Goal: Task Accomplishment & Management: Complete application form

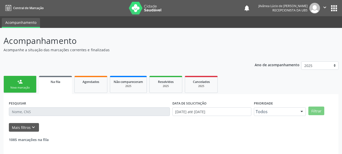
click at [50, 110] on input "text" at bounding box center [89, 111] width 161 height 9
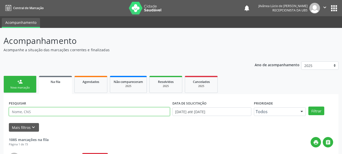
click at [50, 110] on input "text" at bounding box center [89, 111] width 161 height 9
type input "h"
click at [308, 106] on button "Filtrar" at bounding box center [316, 110] width 16 height 9
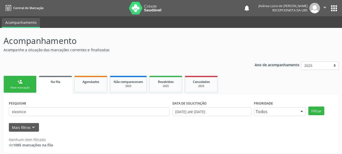
scroll to position [3, 0]
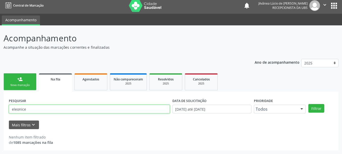
click at [9, 110] on input "eleonice" at bounding box center [89, 109] width 161 height 9
click at [308, 104] on button "Filtrar" at bounding box center [316, 108] width 16 height 9
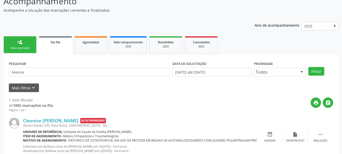
scroll to position [31, 0]
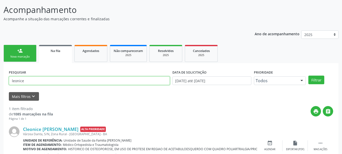
drag, startPoint x: 38, startPoint y: 81, endPoint x: 0, endPoint y: 85, distance: 38.5
click at [0, 85] on div "Acompanhamento Acompanhe a situação das marcações correntes e finalizadas Relat…" at bounding box center [171, 88] width 342 height 182
type input "alzira"
click at [308, 75] on button "Filtrar" at bounding box center [316, 79] width 16 height 9
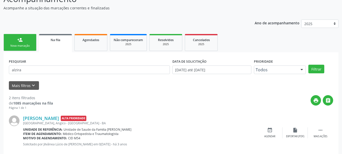
scroll to position [0, 0]
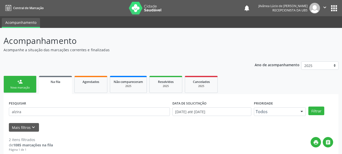
click at [27, 77] on link "person_add Nova marcação" at bounding box center [20, 84] width 33 height 17
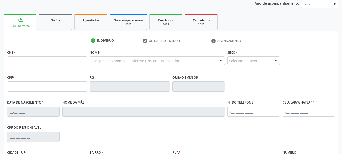
scroll to position [76, 0]
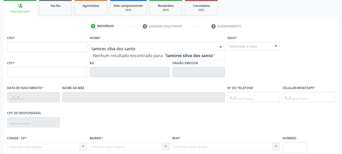
type input "[PERSON_NAME]"
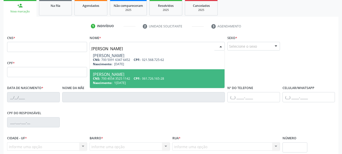
click at [132, 83] on div "Nascimento: [DATE]" at bounding box center [157, 83] width 129 height 4
type input "700 4054 3525 1142"
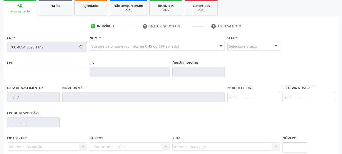
type input "061.726.165-28"
type input "1[DATE]"
type input "[PERSON_NAME]"
type input "[PHONE_NUMBER]"
type input "025.891.275-88"
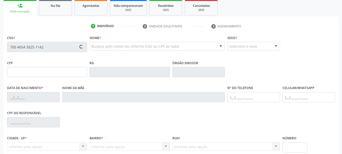
type input "S/N"
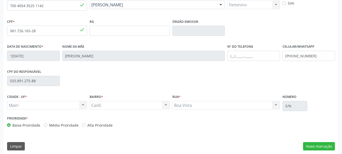
scroll to position [121, 0]
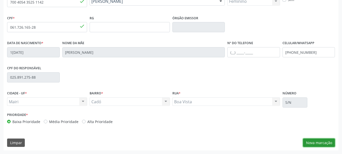
click at [310, 144] on button "Nova marcação" at bounding box center [319, 142] width 32 height 9
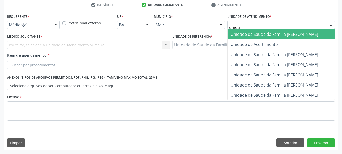
type input "unidad"
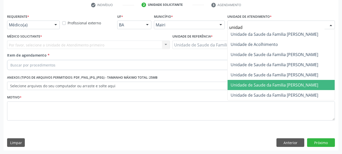
click at [277, 83] on span "Unidade de Saude da Familia [PERSON_NAME]" at bounding box center [275, 85] width 88 height 6
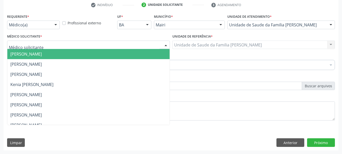
click at [87, 44] on div at bounding box center [88, 45] width 163 height 9
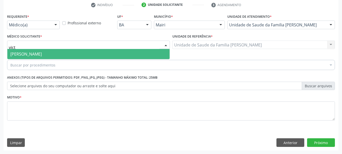
type input "victo"
click at [95, 56] on span "[PERSON_NAME]" at bounding box center [88, 54] width 162 height 10
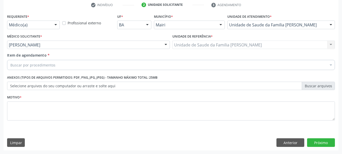
click at [91, 65] on div "Buscar por procedimentos" at bounding box center [171, 65] width 328 height 10
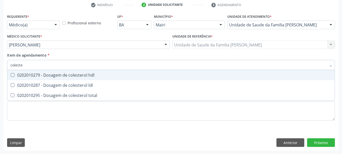
type input "colester"
click at [49, 79] on span "0202010279 - Dosagem de colesterol hdl" at bounding box center [170, 75] width 327 height 10
checkbox hdl "true"
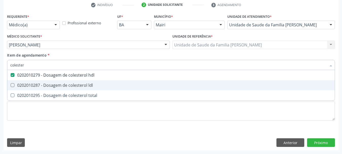
click at [57, 87] on div "0202010287 - Dosagem de colesterol ldl" at bounding box center [170, 85] width 321 height 4
checkbox ldl "true"
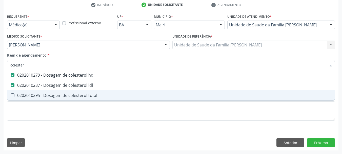
click at [67, 97] on div "0202010295 - Dosagem de colesterol total" at bounding box center [170, 95] width 321 height 4
checkbox total "true"
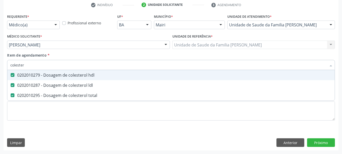
drag, startPoint x: 30, startPoint y: 66, endPoint x: 0, endPoint y: 65, distance: 30.4
click at [0, 65] on div "Acompanhamento Acompanhe a situação das marcações correntes e finalizadas Relat…" at bounding box center [171, 42] width 342 height 223
type input "gl"
checkbox hdl "false"
checkbox ldl "false"
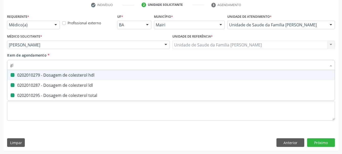
checkbox total "false"
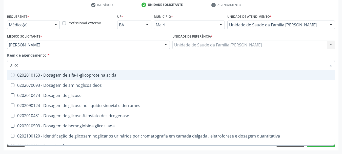
type input "glicos"
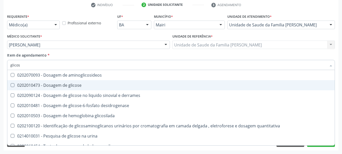
click at [13, 85] on glicose at bounding box center [13, 85] width 4 height 4
click at [11, 85] on glicose "checkbox" at bounding box center [8, 84] width 3 height 3
checkbox glicose "true"
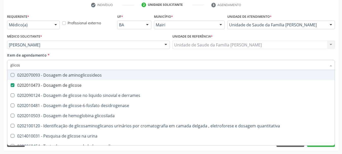
drag, startPoint x: 22, startPoint y: 64, endPoint x: 0, endPoint y: 65, distance: 22.3
click at [0, 65] on div "Acompanhamento Acompanhe a situação das marcações correntes e finalizadas Relat…" at bounding box center [171, 42] width 342 height 223
type input "ur"
checkbox glicose "false"
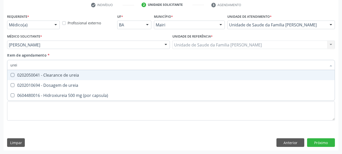
type input "ureia"
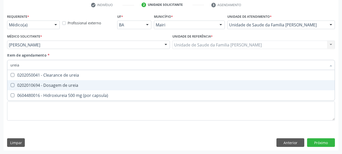
click at [30, 85] on div "0202010694 - Dosagem de ureia" at bounding box center [170, 85] width 321 height 4
checkbox ureia "true"
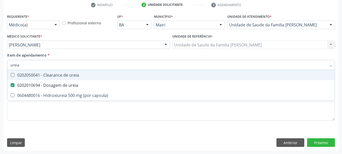
drag, startPoint x: 28, startPoint y: 64, endPoint x: 0, endPoint y: 64, distance: 27.9
click at [0, 64] on div "Acompanhamento Acompanhe a situação das marcações correntes e finalizadas Relat…" at bounding box center [171, 42] width 342 height 223
type input "c"
checkbox ureia "false"
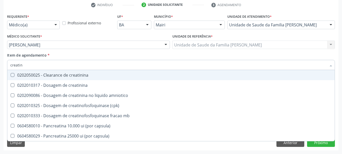
type input "creatini"
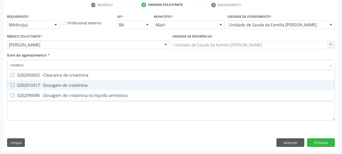
click at [28, 83] on div "0202010317 - Dosagem de creatinina" at bounding box center [170, 85] width 321 height 4
checkbox creatinina "true"
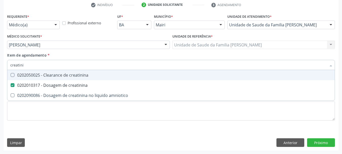
drag, startPoint x: 31, startPoint y: 65, endPoint x: 0, endPoint y: 67, distance: 31.0
click at [0, 67] on div "Acompanhamento Acompanhe a situação das marcações correntes e finalizadas Relat…" at bounding box center [171, 42] width 342 height 223
type input "t"
checkbox creatinina "false"
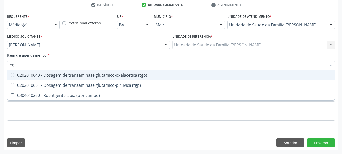
type input "tgo"
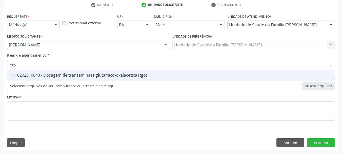
click at [17, 75] on div "0202010643 - Dosagem de transaminase glutamico-oxalacetica (tgo)" at bounding box center [170, 75] width 321 height 4
checkbox \(tgo\) "true"
drag, startPoint x: 21, startPoint y: 61, endPoint x: 0, endPoint y: 63, distance: 21.1
click at [0, 63] on div "Acompanhamento Acompanhe a situação das marcações correntes e finalizadas Relat…" at bounding box center [171, 42] width 342 height 223
type input "t"
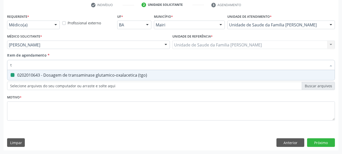
checkbox \(tgo\) "false"
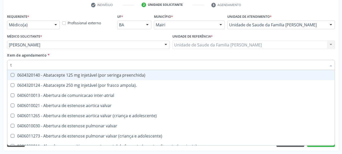
type input "tg"
checkbox preenchida\) "true"
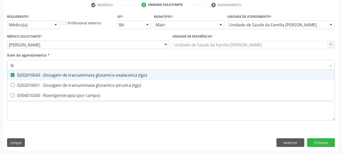
type input "tgp"
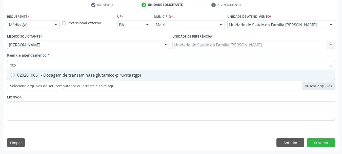
click at [28, 74] on div "0202010651 - Dosagem de transaminase glutamico-piruvica (tgp)" at bounding box center [170, 75] width 321 height 4
checkbox \(tgp\) "true"
drag, startPoint x: 21, startPoint y: 66, endPoint x: 0, endPoint y: 66, distance: 20.8
click at [0, 66] on div "Acompanhamento Acompanhe a situação das marcações correntes e finalizadas Relat…" at bounding box center [171, 42] width 342 height 223
type input "g"
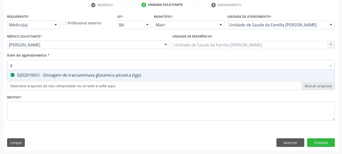
checkbox \(tgp\) "false"
type input "gama g"
click at [18, 73] on div "0202010465 - Dosagem de gama-glutamil-transferase (gama gt)" at bounding box center [170, 75] width 321 height 4
checkbox gt\) "true"
drag, startPoint x: 28, startPoint y: 63, endPoint x: 0, endPoint y: 65, distance: 28.0
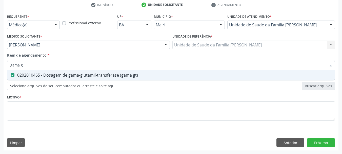
click at [0, 65] on div "Acompanhamento Acompanhe a situação das marcações correntes e finalizadas Relat…" at bounding box center [171, 42] width 342 height 223
type input "uri"
checkbox gt\) "false"
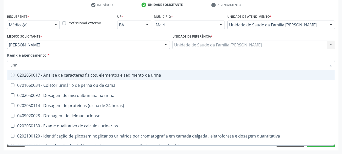
type input "urina"
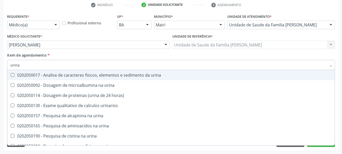
click at [22, 76] on div "0202050017 - Analise de caracteres fisicos, elementos e sedimento da urina" at bounding box center [170, 75] width 321 height 4
checkbox urina "true"
drag, startPoint x: 23, startPoint y: 63, endPoint x: 0, endPoint y: 66, distance: 23.2
click at [0, 66] on div "Acompanhamento Acompanhe a situação das marcações correntes e finalizadas Relat…" at bounding box center [171, 42] width 342 height 223
checkbox urina "false"
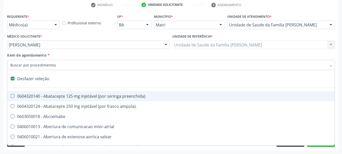
click at [1, 60] on div "Acompanhamento Acompanhe a situação das marcações correntes e finalizadas Relat…" at bounding box center [171, 42] width 342 height 223
checkbox ampola\)\ "true"
checkbox Abciximabe "true"
checkbox inter-atrial "true"
checkbox valvar "true"
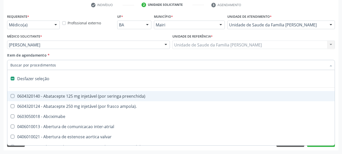
checkbox adolescente\) "true"
checkbox valvar "true"
checkbox adolescente\) "true"
checkbox paciente\) "true"
checkbox dente\) "true"
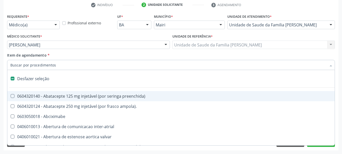
checkbox comprimido\) "true"
checkbox urina "false"
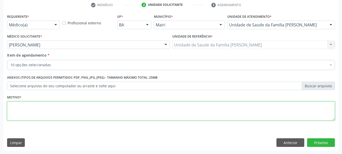
click at [36, 106] on textarea at bounding box center [171, 110] width 328 height 19
type textarea "Avaliação."
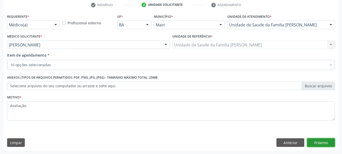
click at [326, 145] on button "Próximo" at bounding box center [321, 142] width 28 height 9
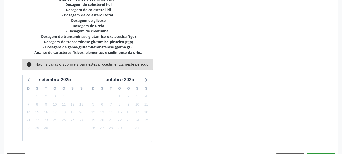
scroll to position [129, 0]
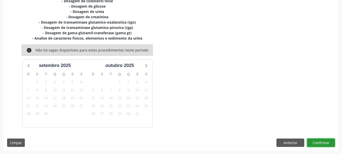
click at [317, 143] on button "Confirmar" at bounding box center [321, 142] width 28 height 9
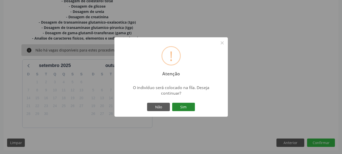
click at [186, 110] on button "Sim" at bounding box center [183, 107] width 23 height 9
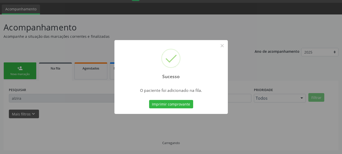
scroll to position [13, 0]
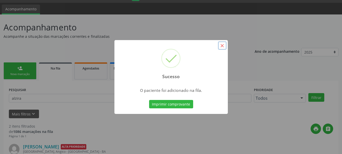
click at [222, 47] on button "×" at bounding box center [222, 45] width 9 height 9
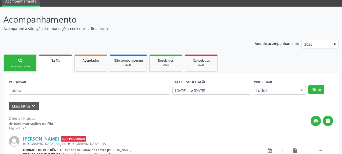
scroll to position [0, 0]
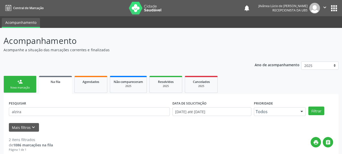
click at [15, 89] on div "Nova marcação" at bounding box center [19, 88] width 25 height 4
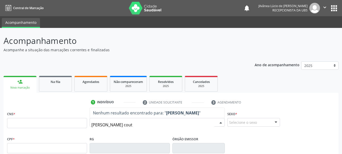
type input "[PERSON_NAME]"
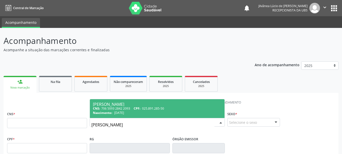
click at [139, 109] on span "CPF:" at bounding box center [137, 108] width 7 height 4
type input "706 5093 2842 2093"
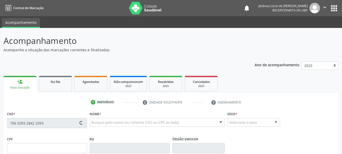
type input "025.891.285-50"
type input "[DATE]"
type input "[PERSON_NAME]"
type input "[PHONE_NUMBER]"
type input "S/N"
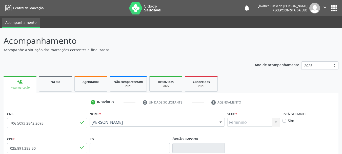
scroll to position [121, 0]
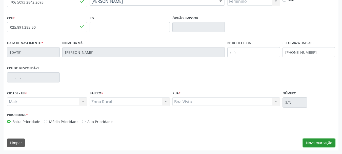
click at [313, 143] on button "Nova marcação" at bounding box center [319, 142] width 32 height 9
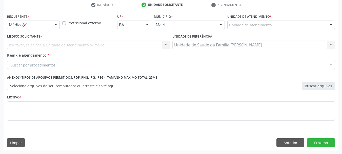
scroll to position [97, 0]
click at [250, 22] on div "Unidade de atendimento" at bounding box center [281, 25] width 108 height 9
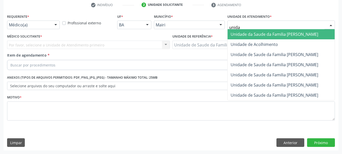
type input "unidad"
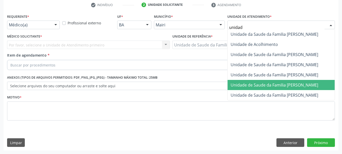
click at [306, 85] on span "Unidade de Saude da Familia [PERSON_NAME]" at bounding box center [275, 85] width 88 height 6
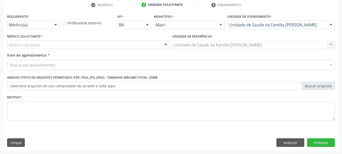
click at [82, 47] on div "Médico solicitante" at bounding box center [88, 45] width 163 height 9
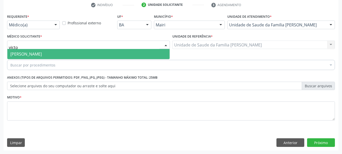
type input "victor"
click at [79, 52] on span "[PERSON_NAME]" at bounding box center [88, 54] width 162 height 10
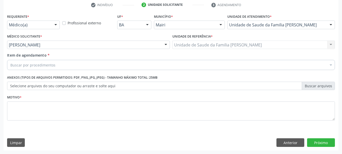
click at [87, 66] on div "Buscar por procedimentos" at bounding box center [171, 65] width 328 height 10
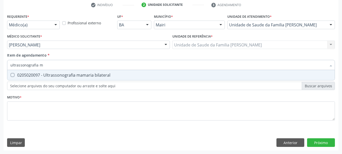
type input "ultrassonografia ma"
click at [95, 76] on div "0205020097 - Ultrassonografia mamaria bilateral" at bounding box center [170, 75] width 321 height 4
checkbox bilateral "true"
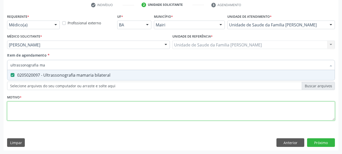
click at [109, 110] on div "Requerente * Médico(a) Médico(a) Enfermeiro(a) Paciente Nenhum resultado encont…" at bounding box center [171, 70] width 328 height 115
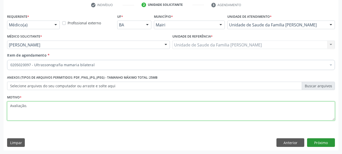
type textarea "Avaliação."
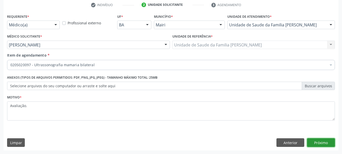
click at [317, 140] on button "Próximo" at bounding box center [321, 142] width 28 height 9
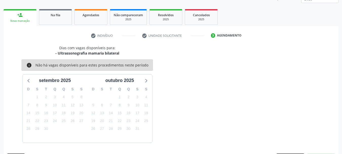
scroll to position [82, 0]
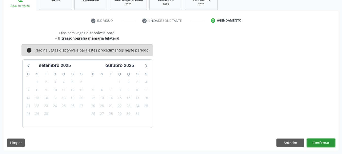
click at [313, 145] on button "Confirmar" at bounding box center [321, 142] width 28 height 9
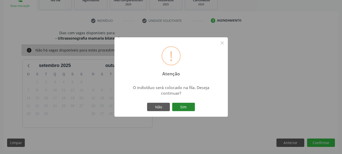
click at [185, 106] on button "Sim" at bounding box center [183, 107] width 23 height 9
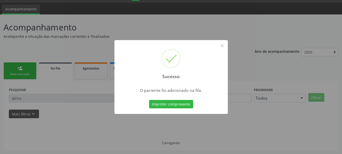
scroll to position [13, 0]
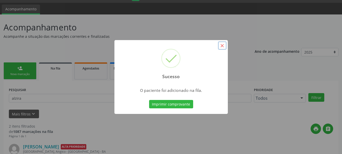
click at [225, 47] on button "×" at bounding box center [222, 45] width 9 height 9
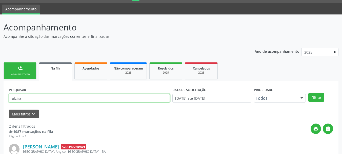
drag, startPoint x: 0, startPoint y: 103, endPoint x: 4, endPoint y: 101, distance: 4.3
click at [4, 101] on div "PESQUISAR alzira DATA DE SOLICITAÇÃO 0[DATE] até 0[DATE] Prioridade Todos Todos…" at bounding box center [171, 157] width 335 height 153
click at [308, 93] on button "Filtrar" at bounding box center [316, 97] width 16 height 9
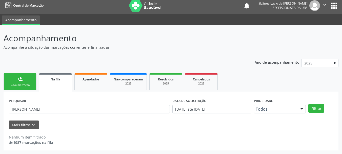
scroll to position [3, 0]
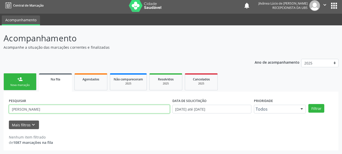
drag, startPoint x: 40, startPoint y: 111, endPoint x: 24, endPoint y: 111, distance: 16.0
click at [24, 111] on input "[PERSON_NAME]" at bounding box center [89, 109] width 161 height 9
click at [308, 104] on button "Filtrar" at bounding box center [316, 108] width 16 height 9
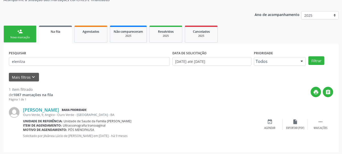
scroll to position [52, 0]
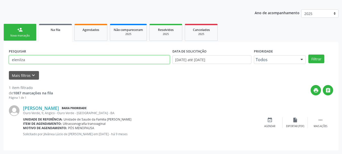
drag, startPoint x: 31, startPoint y: 61, endPoint x: 0, endPoint y: 65, distance: 31.4
click at [0, 65] on div "Acompanhamento Acompanhe a situação das marcações correntes e finalizadas Relat…" at bounding box center [171, 65] width 342 height 178
paste input "[PERSON_NAME]"
click at [308, 54] on button "Filtrar" at bounding box center [316, 58] width 16 height 9
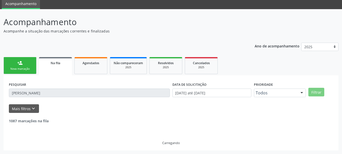
scroll to position [3, 0]
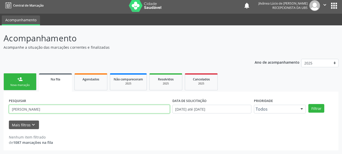
drag, startPoint x: 79, startPoint y: 107, endPoint x: 0, endPoint y: 104, distance: 78.6
click at [0, 104] on div "Acompanhamento Acompanhe a situação das marcações correntes e finalizadas Relat…" at bounding box center [171, 89] width 342 height 128
paste input "[PERSON_NAME]"
click at [308, 104] on button "Filtrar" at bounding box center [316, 108] width 16 height 9
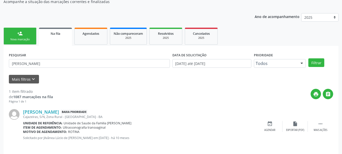
scroll to position [52, 0]
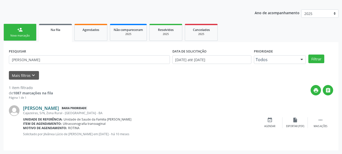
click at [48, 106] on link "[PERSON_NAME]" at bounding box center [41, 108] width 36 height 6
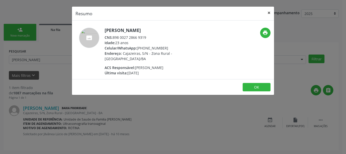
click at [269, 10] on button "×" at bounding box center [269, 13] width 10 height 12
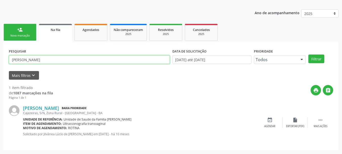
drag, startPoint x: 45, startPoint y: 60, endPoint x: 2, endPoint y: 65, distance: 43.4
click at [2, 65] on div "Acompanhamento Acompanhe a situação das marcações correntes e finalizadas Relat…" at bounding box center [171, 65] width 342 height 178
paste input "[PERSON_NAME]"
click at [308, 54] on button "Filtrar" at bounding box center [316, 58] width 16 height 9
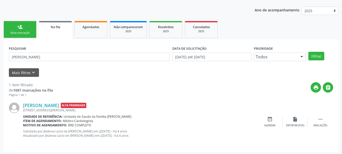
scroll to position [56, 0]
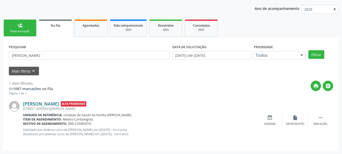
click at [50, 105] on link "[PERSON_NAME]" at bounding box center [41, 104] width 36 height 6
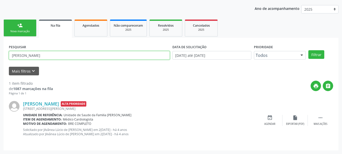
drag, startPoint x: 61, startPoint y: 57, endPoint x: 0, endPoint y: 52, distance: 61.0
click at [0, 52] on div "Acompanhamento Acompanhe a situação das marcações correntes e finalizadas Relat…" at bounding box center [171, 63] width 342 height 182
paste input "[PERSON_NAME]"
type input "[PERSON_NAME]"
click at [308, 50] on button "Filtrar" at bounding box center [316, 54] width 16 height 9
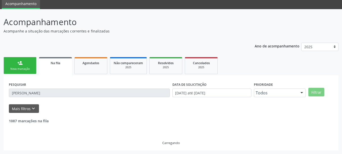
scroll to position [3, 0]
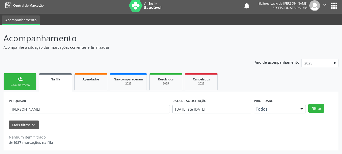
click at [25, 79] on link "person_add Nova marcação" at bounding box center [20, 81] width 33 height 17
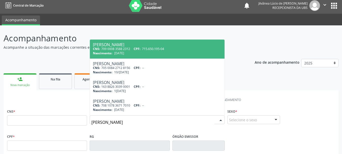
type input "[PERSON_NAME]"
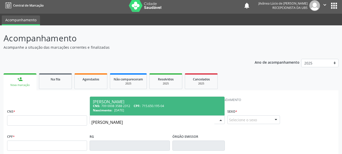
click at [152, 104] on span "715.650.195-04" at bounding box center [153, 106] width 22 height 4
type input "709 0008 3588 2312"
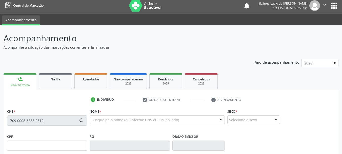
type input "715.650.195-04"
type input "[DATE]"
type input "[PERSON_NAME]"
type input "[PHONE_NUMBER]"
type input "36"
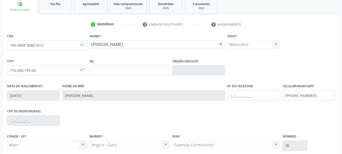
scroll to position [121, 0]
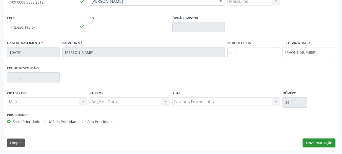
click at [311, 143] on button "Nova marcação" at bounding box center [319, 142] width 32 height 9
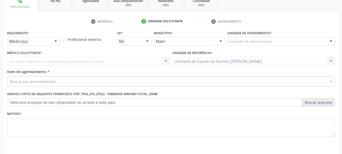
scroll to position [72, 0]
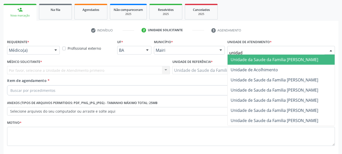
type input "unidade"
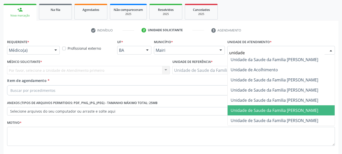
click at [275, 109] on span "Unidade de Saude da Familia [PERSON_NAME]" at bounding box center [275, 110] width 88 height 6
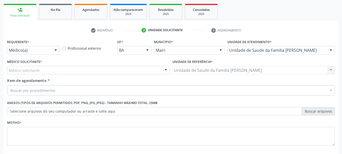
click at [59, 71] on div "Médico solicitante" at bounding box center [88, 70] width 163 height 9
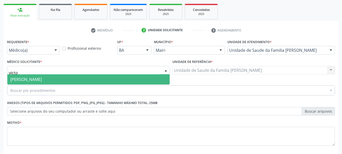
type input "victor"
click at [70, 77] on span "[PERSON_NAME]" at bounding box center [88, 79] width 162 height 10
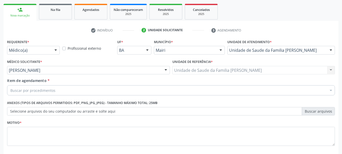
click at [64, 91] on div "Buscar por procedimentos" at bounding box center [171, 90] width 328 height 10
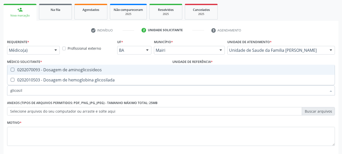
type input "glicosila"
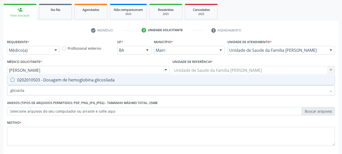
click at [63, 81] on div "0202010503 - Dosagem de hemoglobina glicosilada" at bounding box center [170, 80] width 321 height 4
checkbox glicosilada "true"
drag, startPoint x: 41, startPoint y: 87, endPoint x: 0, endPoint y: 93, distance: 41.3
click at [0, 93] on div "Acompanhamento Acompanhe a situação das marcações correntes e finalizadas Relat…" at bounding box center [171, 67] width 342 height 223
type input "co"
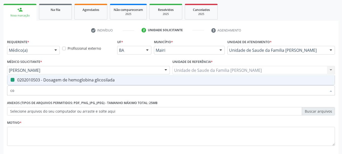
checkbox glicosilada "false"
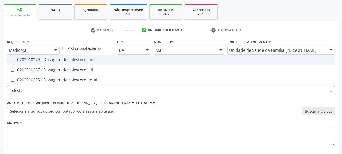
type input "colester"
click at [14, 61] on div "0202010279 - Dosagem de colesterol hdl" at bounding box center [170, 59] width 321 height 4
checkbox hdl "true"
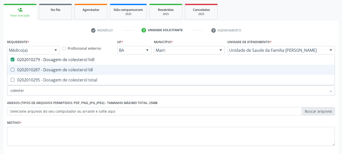
click at [19, 69] on div "0202010287 - Dosagem de colesterol ldl" at bounding box center [170, 70] width 321 height 4
checkbox ldl "true"
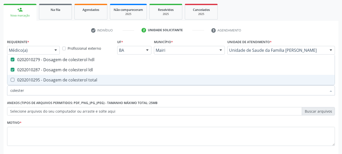
click at [25, 82] on div "0202010295 - Dosagem de colesterol total" at bounding box center [170, 80] width 321 height 4
checkbox total "true"
drag, startPoint x: 33, startPoint y: 92, endPoint x: 0, endPoint y: 92, distance: 32.9
click at [0, 92] on div "Acompanhamento Acompanhe a situação das marcações correntes e finalizadas Relat…" at bounding box center [171, 67] width 342 height 223
type input "a"
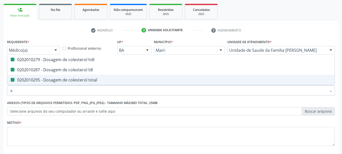
checkbox hdl "false"
checkbox ldl "false"
checkbox total "false"
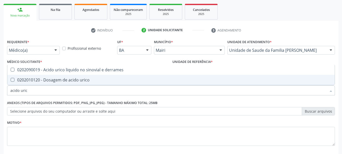
type input "acido urico"
click at [13, 81] on urico at bounding box center [13, 80] width 4 height 4
click at [11, 81] on urico "checkbox" at bounding box center [8, 79] width 3 height 3
checkbox urico "true"
click at [0, 93] on div "Acompanhamento Acompanhe a situação das marcações correntes e finalizadas Relat…" at bounding box center [171, 67] width 342 height 223
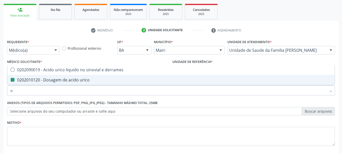
type input "ur"
checkbox urico "false"
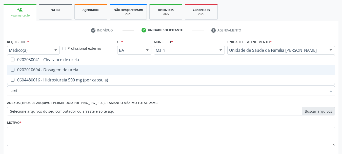
type input "ureia"
click at [14, 69] on ureia at bounding box center [13, 70] width 4 height 4
click at [11, 69] on ureia "checkbox" at bounding box center [8, 69] width 3 height 3
checkbox ureia "true"
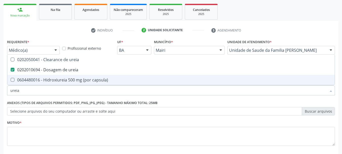
drag, startPoint x: 26, startPoint y: 89, endPoint x: 0, endPoint y: 92, distance: 25.9
click at [0, 92] on div "Acompanhamento Acompanhe a situação das marcações correntes e finalizadas Relat…" at bounding box center [171, 67] width 342 height 223
type input "fe"
checkbox ureia "false"
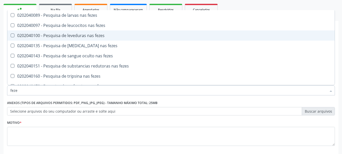
type input "fezes"
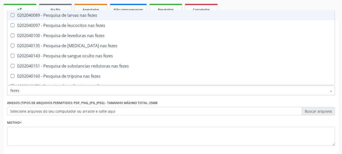
click at [57, 16] on div "0202040089 - Pesquisa de larvas nas fezes" at bounding box center [170, 15] width 321 height 4
checkbox fezes "true"
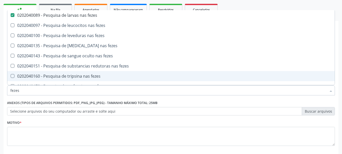
drag, startPoint x: 22, startPoint y: 92, endPoint x: 0, endPoint y: 94, distance: 22.4
click at [0, 94] on div "Acompanhamento Acompanhe a situação das marcações correntes e finalizadas Relat…" at bounding box center [171, 67] width 342 height 223
type input "h"
checkbox fezes "false"
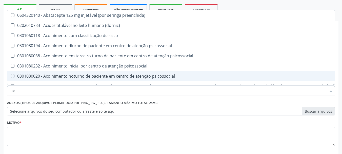
type input "hem"
checkbox tonometria "true"
checkbox genético "false"
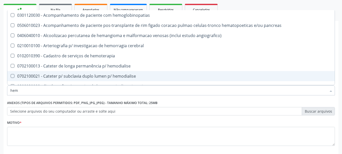
type input "hemo"
checkbox fase "true"
checkbox glicosilada "false"
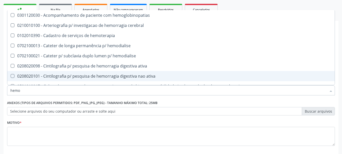
type input "hemog"
checkbox tardio\) "true"
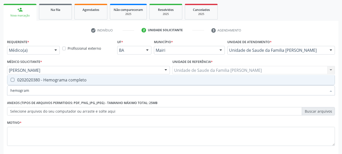
type input "hemograma"
click at [79, 80] on div "0202020380 - Hemograma completo" at bounding box center [170, 80] width 321 height 4
checkbox completo "true"
drag, startPoint x: 34, startPoint y: 87, endPoint x: 0, endPoint y: 98, distance: 35.4
click at [0, 98] on div "Acompanhamento Acompanhe a situação das marcações correntes e finalizadas Relat…" at bounding box center [171, 67] width 342 height 223
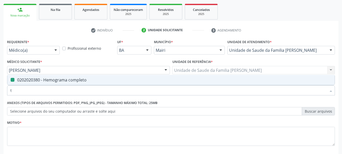
type input "tg"
checkbox completo "false"
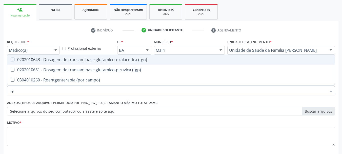
type input "tgo"
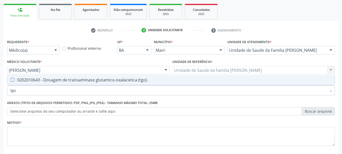
click at [13, 78] on \(tgo\) at bounding box center [13, 80] width 4 height 4
click at [11, 78] on \(tgo\) "checkbox" at bounding box center [8, 79] width 3 height 3
checkbox \(tgo\) "true"
drag, startPoint x: 9, startPoint y: 93, endPoint x: 0, endPoint y: 96, distance: 9.7
click at [0, 96] on div "Acompanhamento Acompanhe a situação das marcações correntes e finalizadas Relat…" at bounding box center [171, 67] width 342 height 223
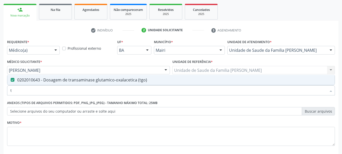
type input "tg"
checkbox \(tgo\) "true"
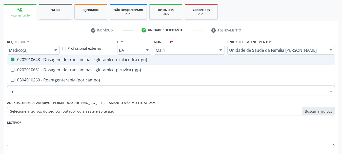
type input "tgp"
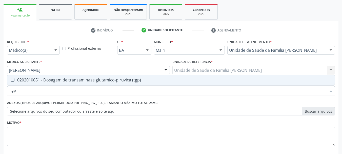
click at [26, 81] on div "0202010651 - Dosagem de transaminase glutamico-piruvica (tgp)" at bounding box center [170, 80] width 321 height 4
checkbox \(tgp\) "true"
drag, startPoint x: 25, startPoint y: 88, endPoint x: 0, endPoint y: 89, distance: 24.6
click at [0, 89] on div "Acompanhamento Acompanhe a situação das marcações correntes e finalizadas Relat…" at bounding box center [171, 67] width 342 height 223
type input "gl"
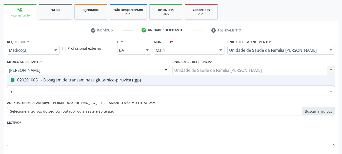
checkbox \(tgp\) "false"
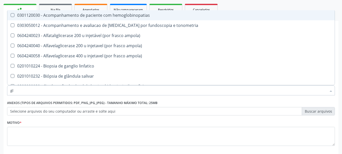
type input "gli"
checkbox \(confirmatorio\) "true"
type input "glic"
checkbox tardio\) "true"
checkbox \(confirmatorio\) "false"
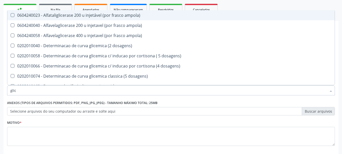
type input "glico"
checkbox dosagens\) "true"
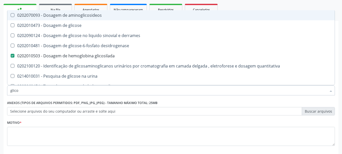
type input "glicos"
checkbox glicosilada "true"
checkbox quantitativa "false"
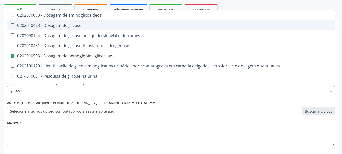
click at [37, 24] on div "0202010473 - Dosagem de glicose" at bounding box center [170, 25] width 321 height 4
checkbox glicose "true"
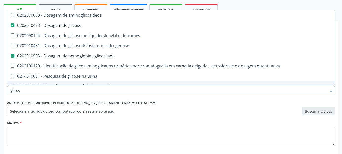
drag, startPoint x: 29, startPoint y: 86, endPoint x: 0, endPoint y: 92, distance: 29.7
click at [0, 92] on div "Acompanhamento Acompanhe a situação das marcações correntes e finalizadas Relat…" at bounding box center [171, 67] width 342 height 223
type input "ur"
checkbox glicose "false"
checkbox glicosilada "false"
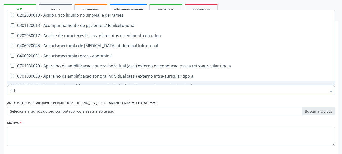
type input "urin"
checkbox urico "false"
type input "urina"
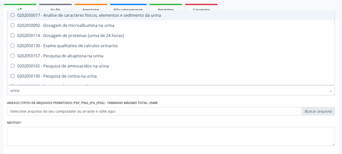
click at [27, 17] on div "0202050017 - Analise de caracteres fisicos, elementos e sedimento da urina" at bounding box center [170, 15] width 321 height 4
checkbox urina "true"
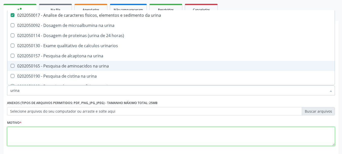
click at [37, 130] on textarea at bounding box center [171, 136] width 328 height 19
checkbox urina "true"
checkbox horas\) "true"
checkbox urinarios "true"
checkbox urina "true"
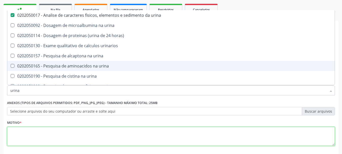
checkbox urina "true"
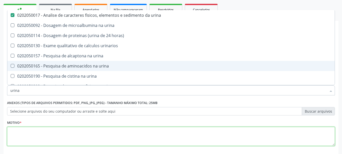
checkbox urina "true"
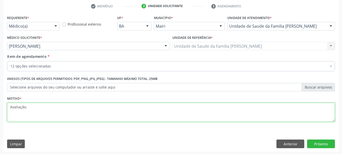
scroll to position [97, 0]
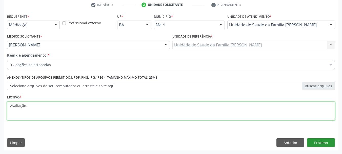
type textarea "Avaliação."
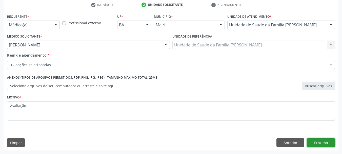
click at [313, 143] on button "Próximo" at bounding box center [321, 142] width 28 height 9
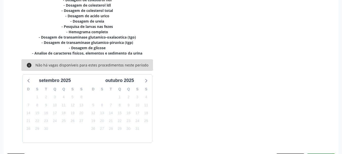
scroll to position [140, 0]
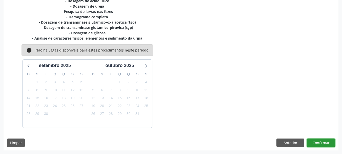
click at [318, 143] on button "Confirmar" at bounding box center [321, 142] width 28 height 9
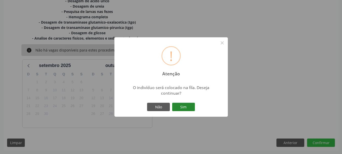
click at [179, 108] on button "Sim" at bounding box center [183, 107] width 23 height 9
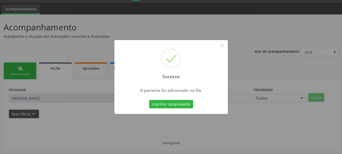
scroll to position [3, 0]
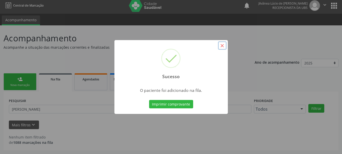
click at [223, 43] on button "×" at bounding box center [222, 45] width 9 height 9
